Goal: Transaction & Acquisition: Purchase product/service

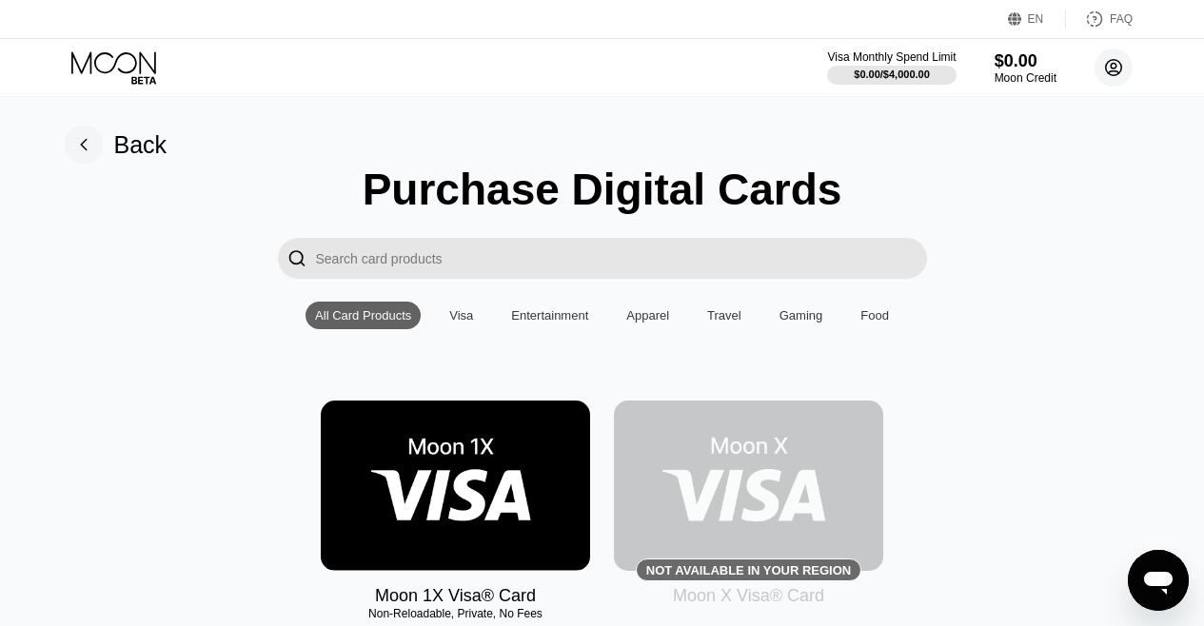
click at [1115, 69] on circle at bounding box center [1113, 68] width 38 height 38
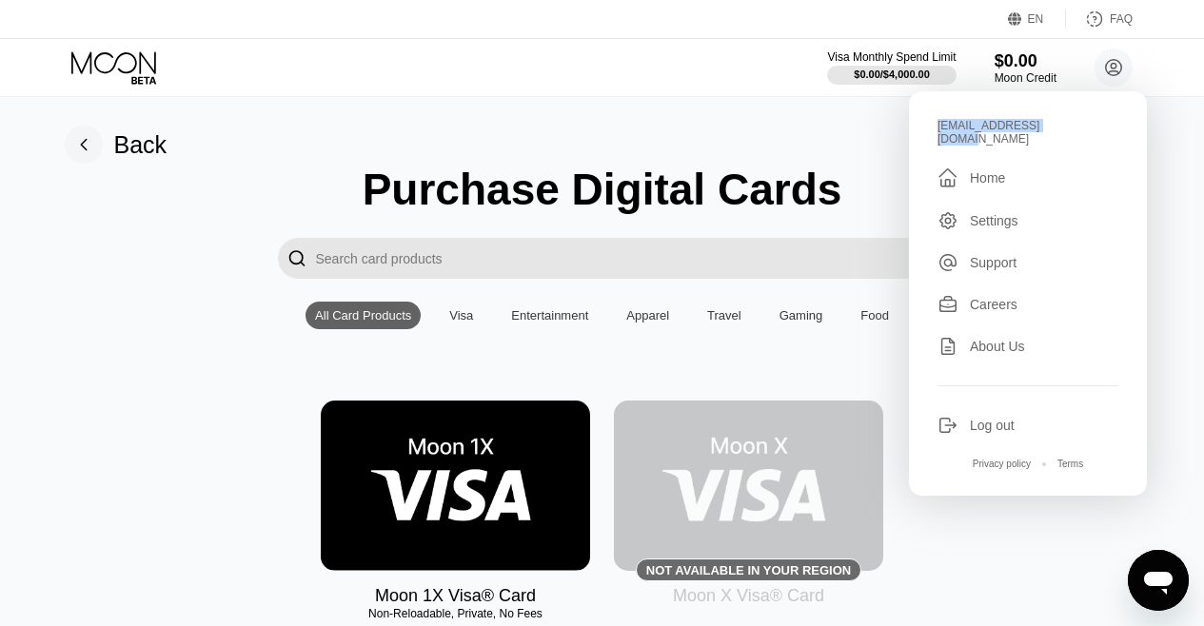
drag, startPoint x: 933, startPoint y: 128, endPoint x: 1061, endPoint y: 126, distance: 127.5
click at [1061, 126] on div "iveyfenwick@gmail.com  Home Settings Support Careers About Us Log out Privacy …" at bounding box center [1028, 293] width 238 height 404
copy div "[EMAIL_ADDRESS][DOMAIN_NAME]"
